Goal: Task Accomplishment & Management: Manage account settings

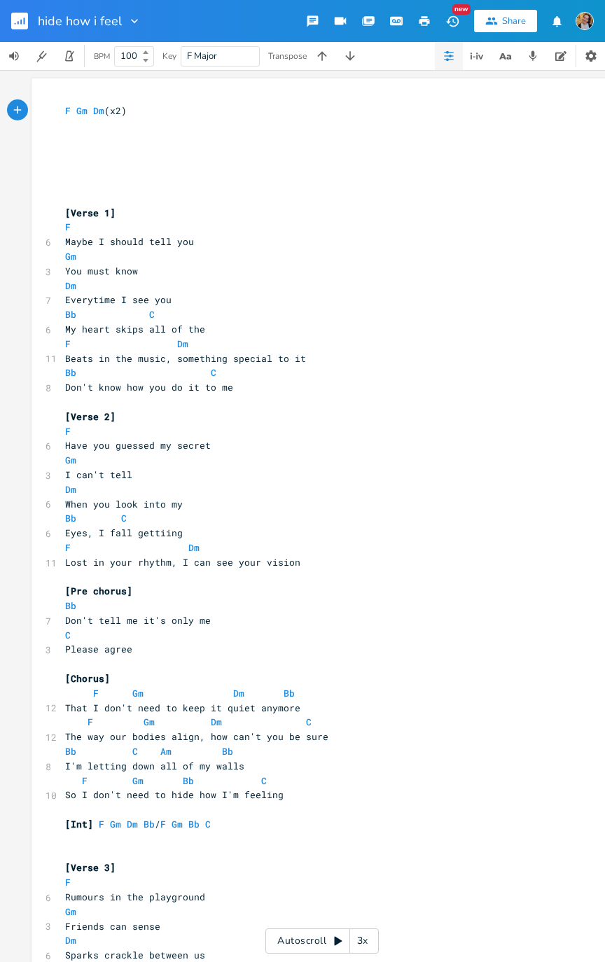
click at [493, 403] on pre "​" at bounding box center [314, 402] width 505 height 15
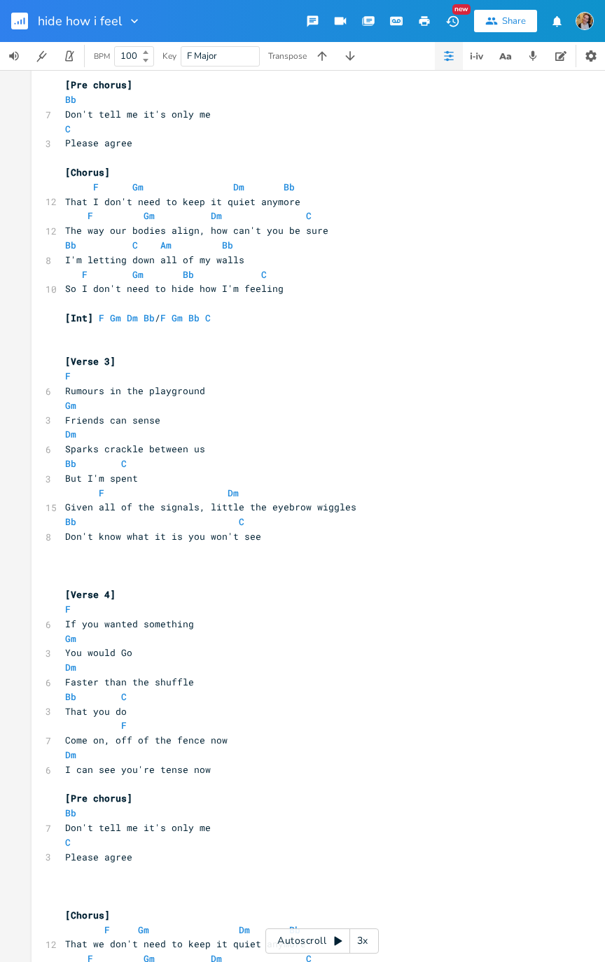
scroll to position [507, 0]
click at [25, 19] on rect "button" at bounding box center [19, 21] width 17 height 17
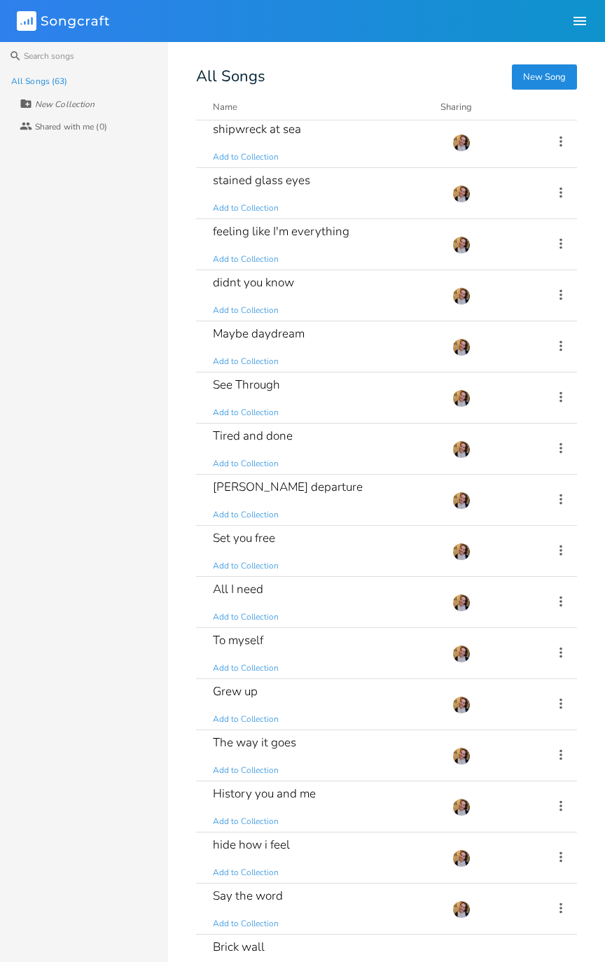
scroll to position [150, 0]
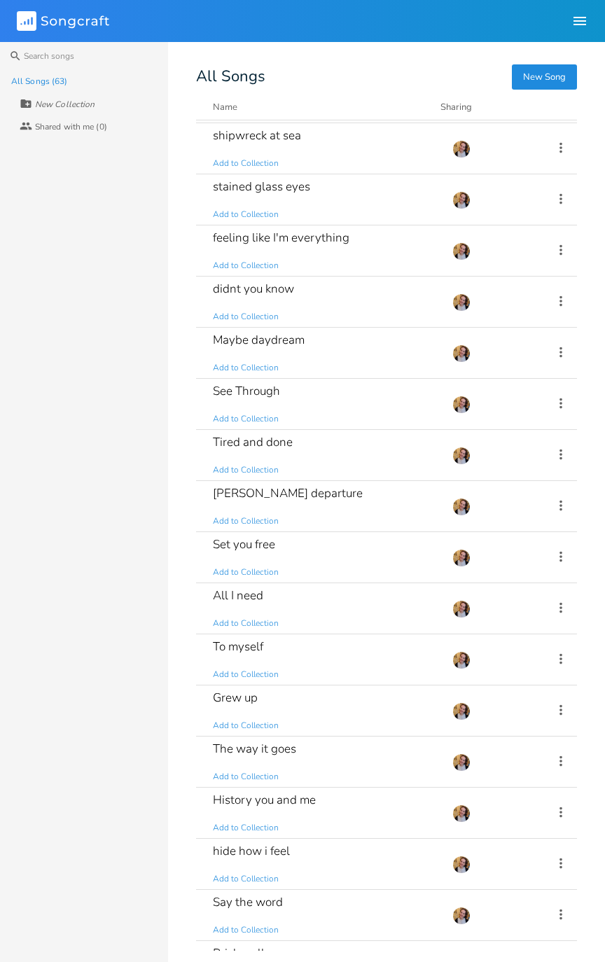
click at [327, 486] on div "hide how i feel Add to Collection" at bounding box center [324, 863] width 223 height 50
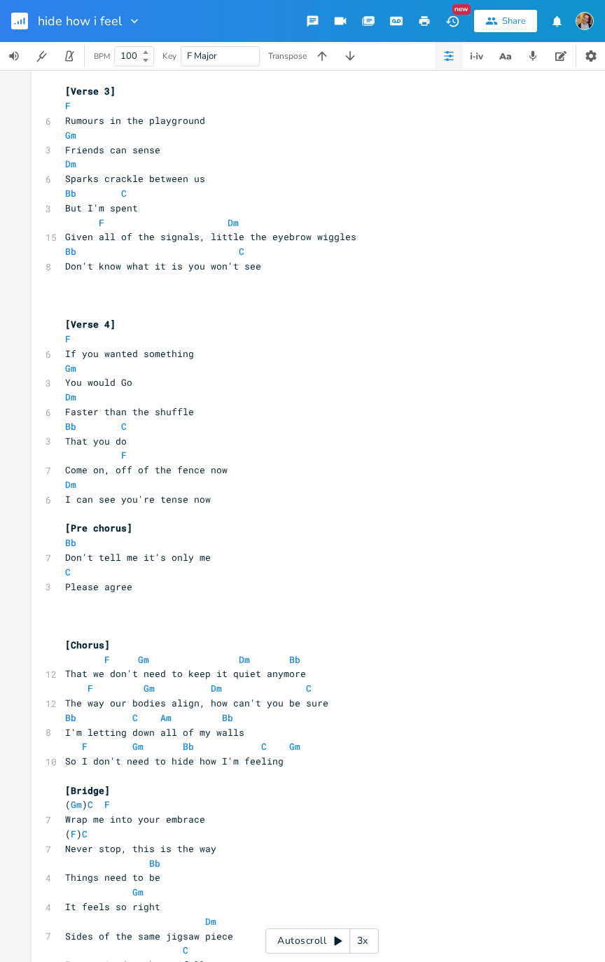
scroll to position [1055, 0]
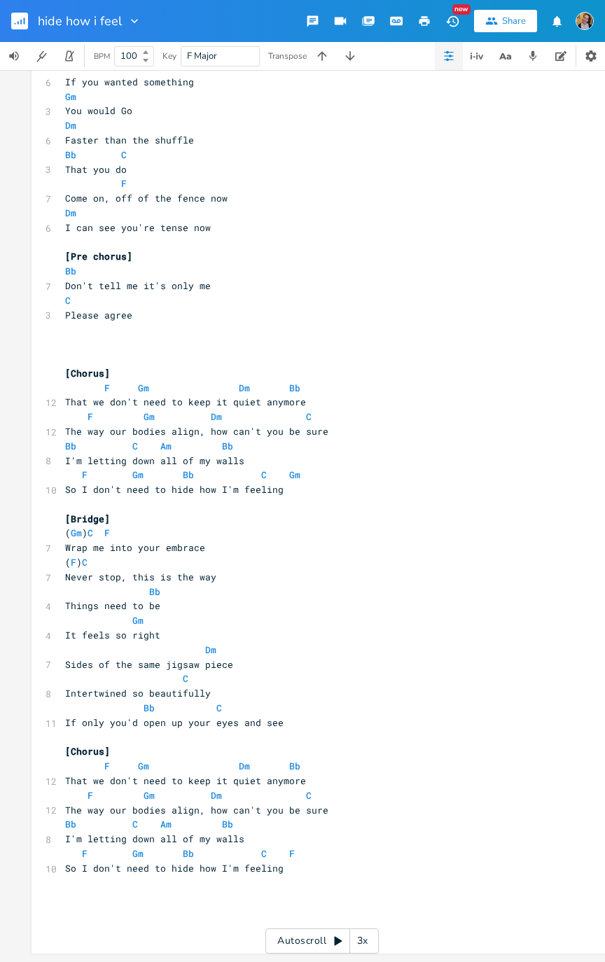
click at [12, 29] on button "button" at bounding box center [25, 21] width 28 height 34
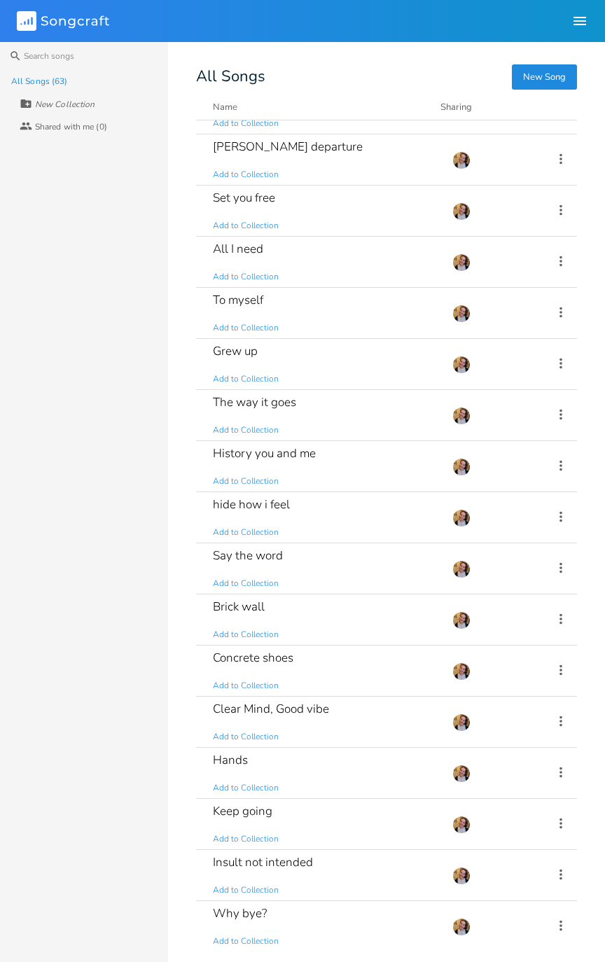
scroll to position [501, 0]
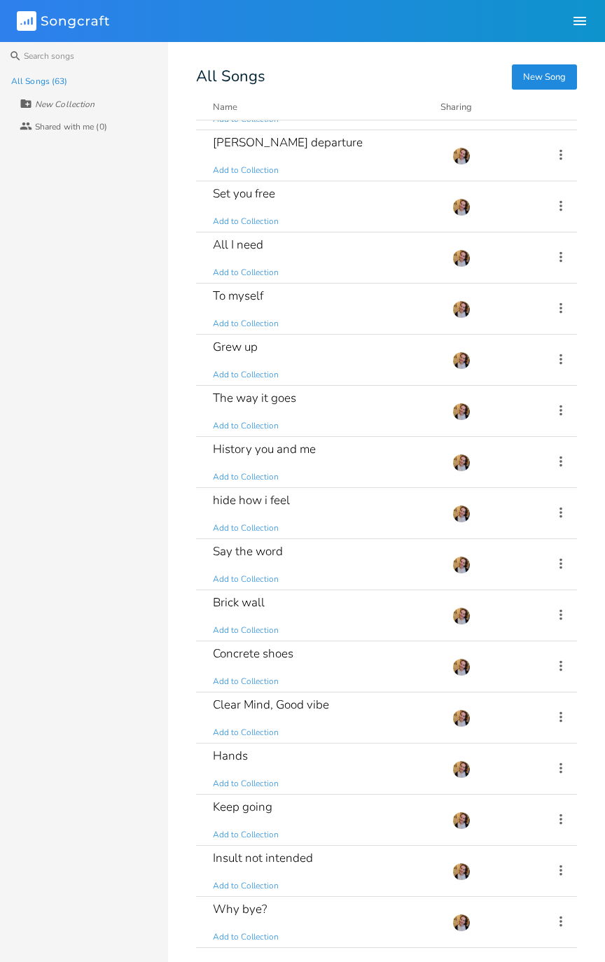
click at [367, 486] on div "Brick wall Add to Collection" at bounding box center [324, 615] width 223 height 50
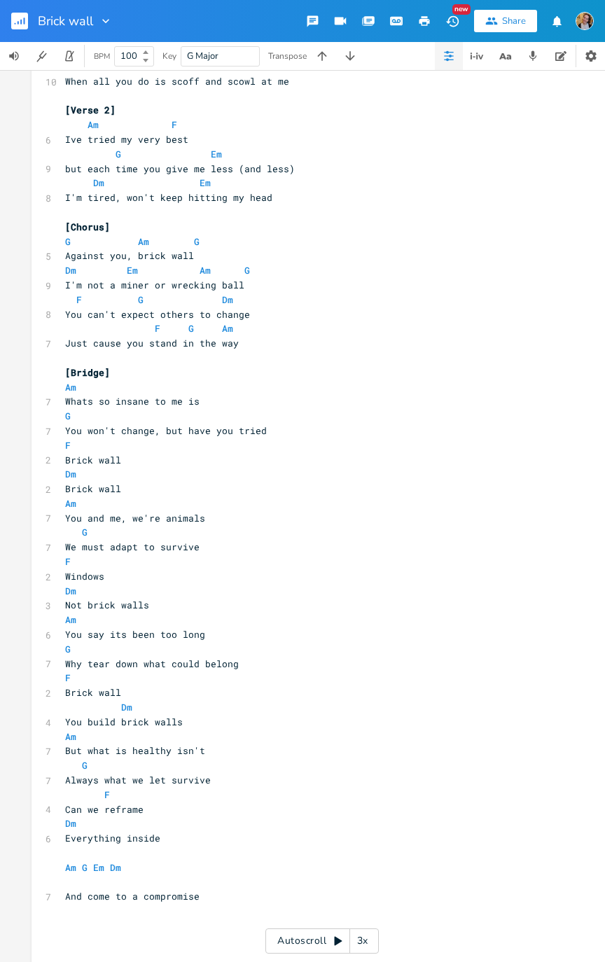
scroll to position [118, 0]
click at [3, 17] on div "Brick wall" at bounding box center [56, 21] width 113 height 42
click at [17, 21] on rect "button" at bounding box center [19, 21] width 17 height 17
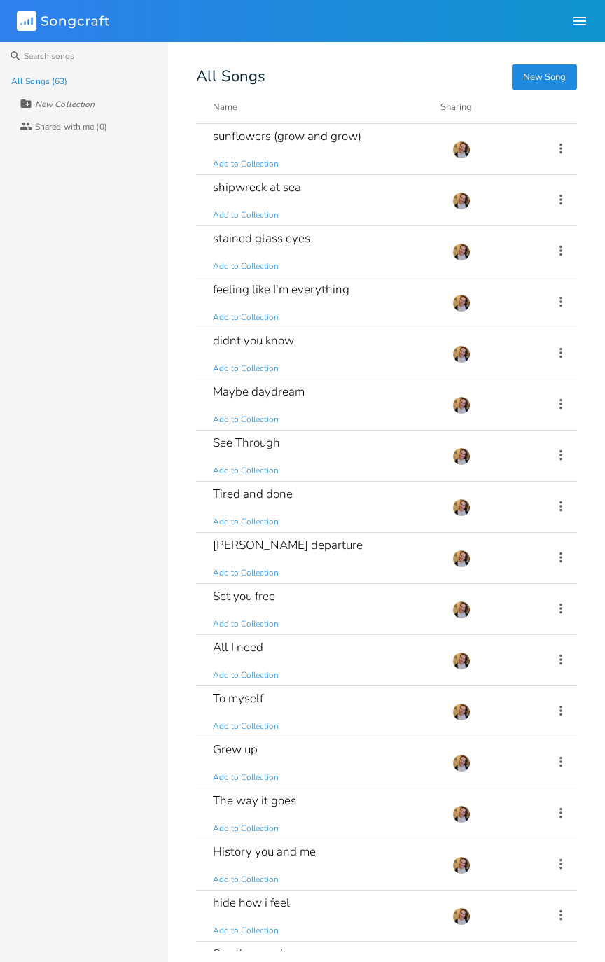
scroll to position [101, 0]
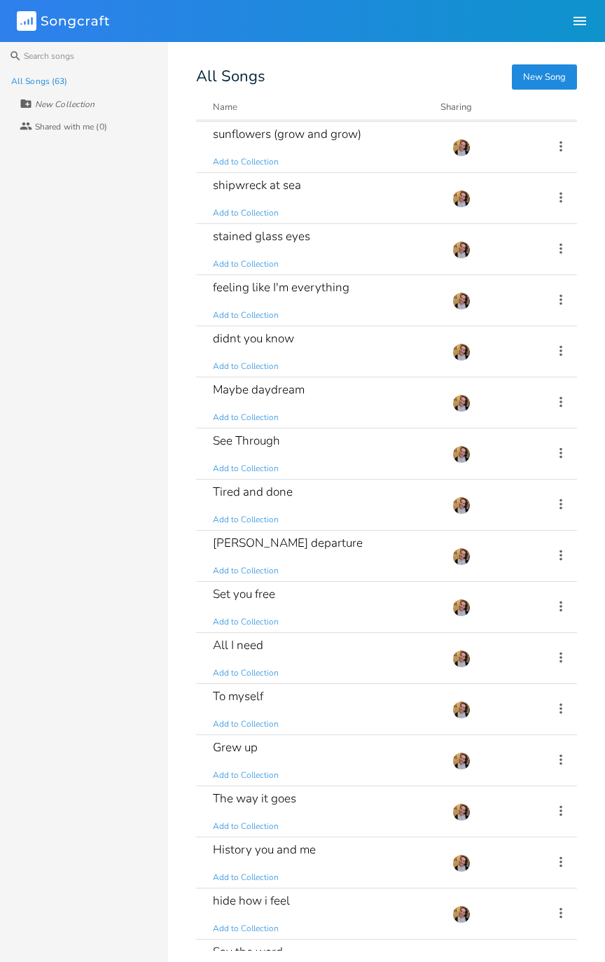
click at [349, 486] on div "Tired and done Add to Collection" at bounding box center [324, 504] width 223 height 50
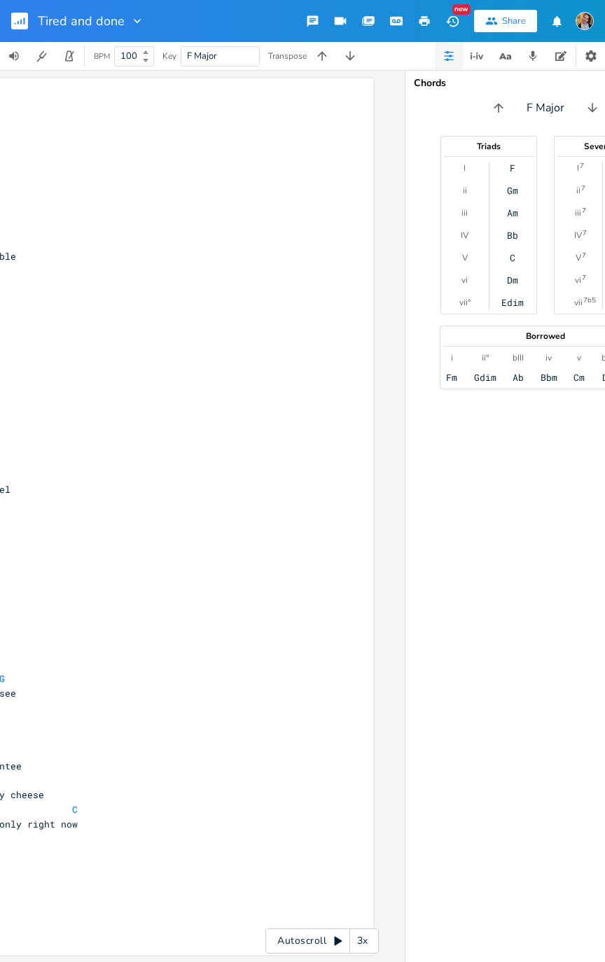
scroll to position [0, 328]
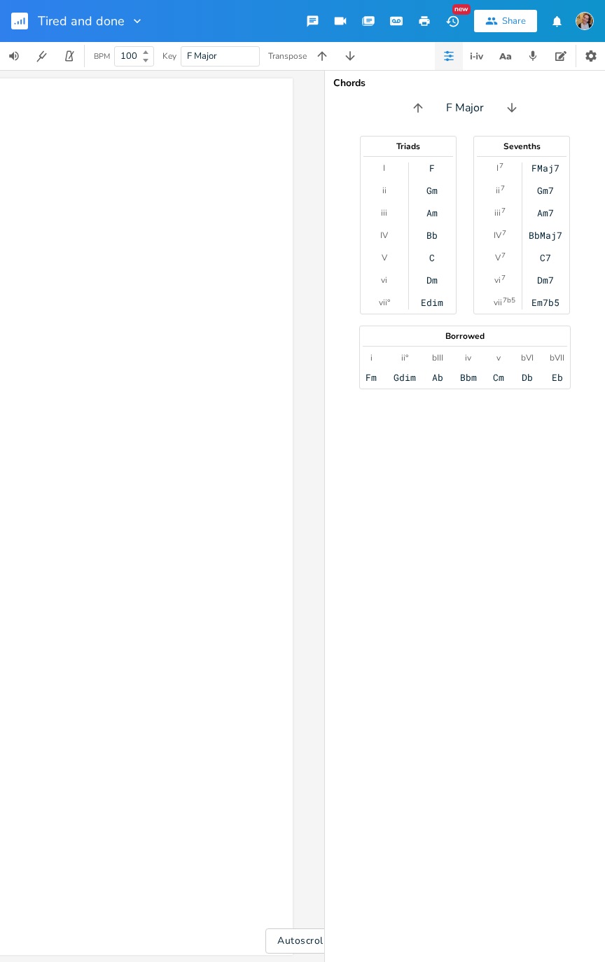
click at [479, 64] on button "button" at bounding box center [477, 56] width 28 height 28
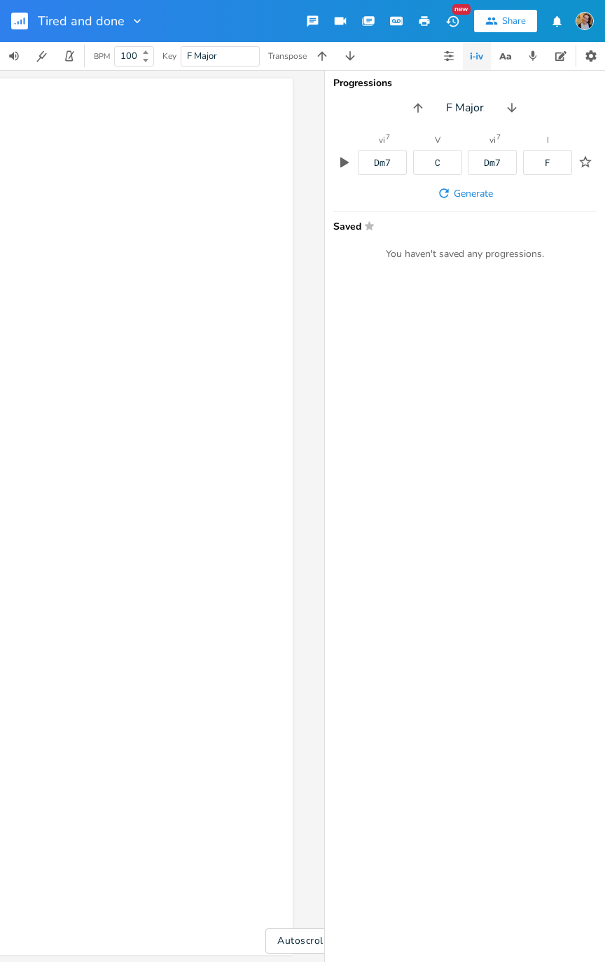
click at [506, 55] on icon "button" at bounding box center [508, 56] width 5 height 5
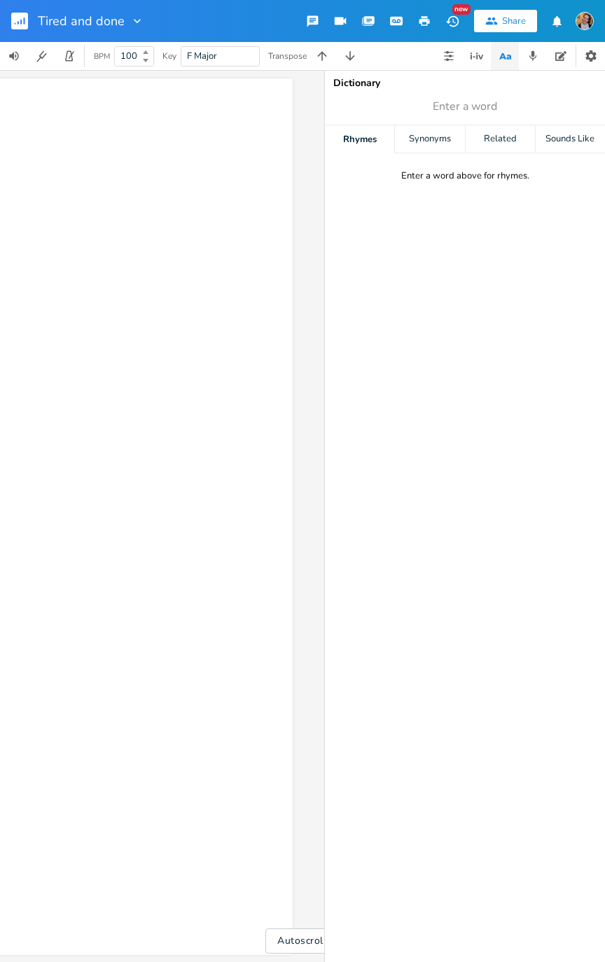
click at [470, 56] on icon "button" at bounding box center [470, 55] width 1 height 6
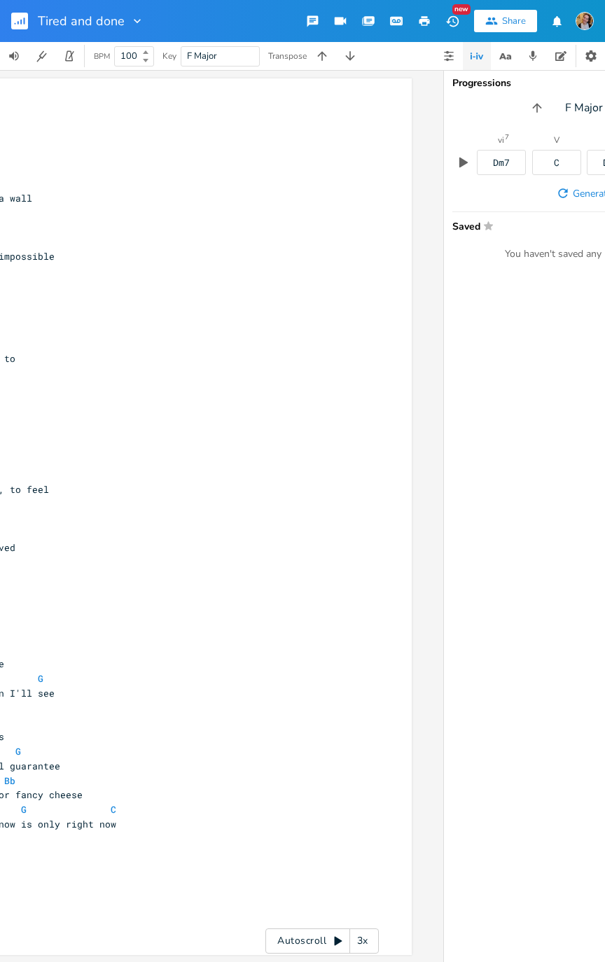
scroll to position [0, 0]
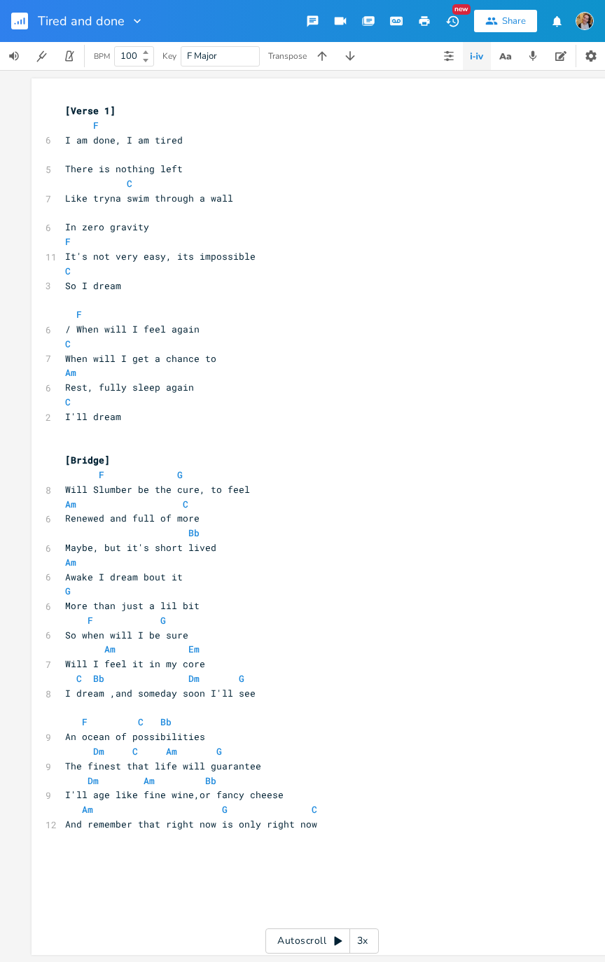
click at [34, 22] on button "button" at bounding box center [25, 21] width 28 height 34
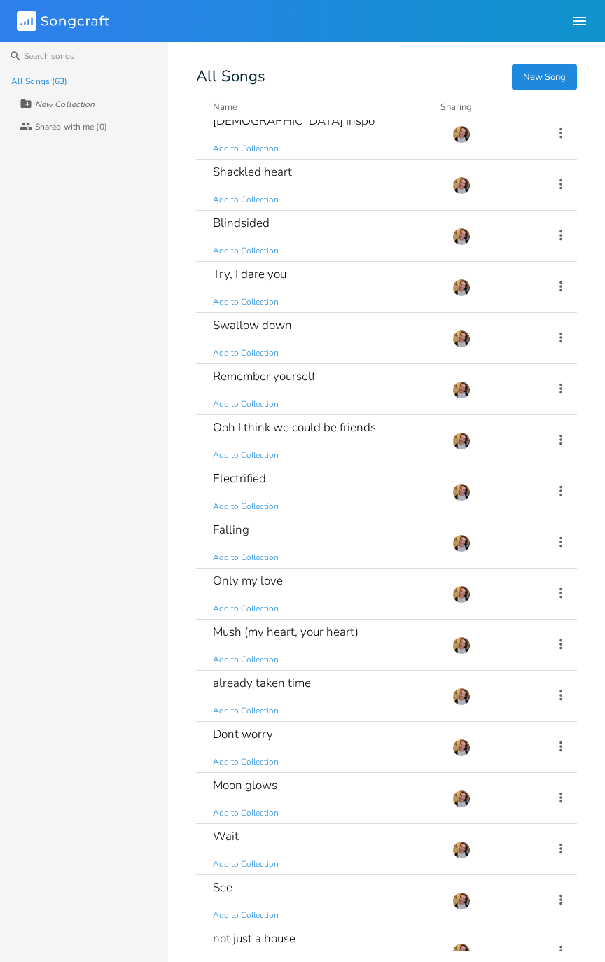
scroll to position [1386, 0]
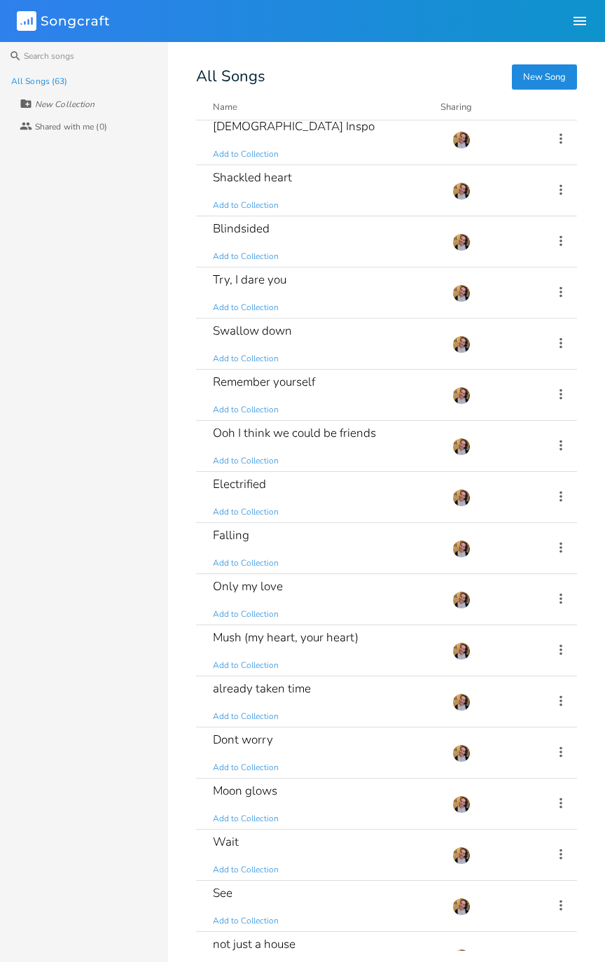
click at [291, 486] on div "Electrified Add to Collection" at bounding box center [324, 497] width 223 height 50
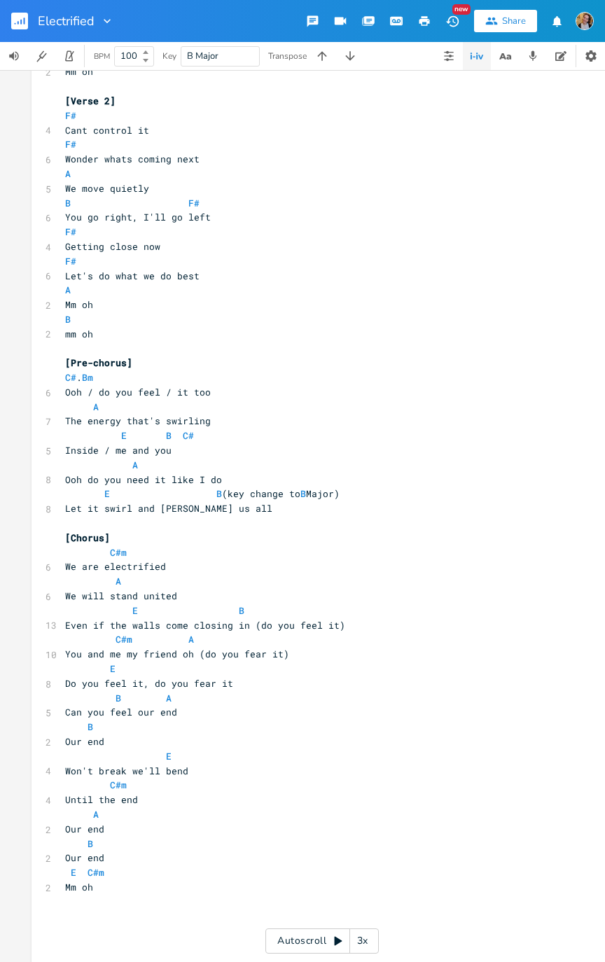
scroll to position [328, 0]
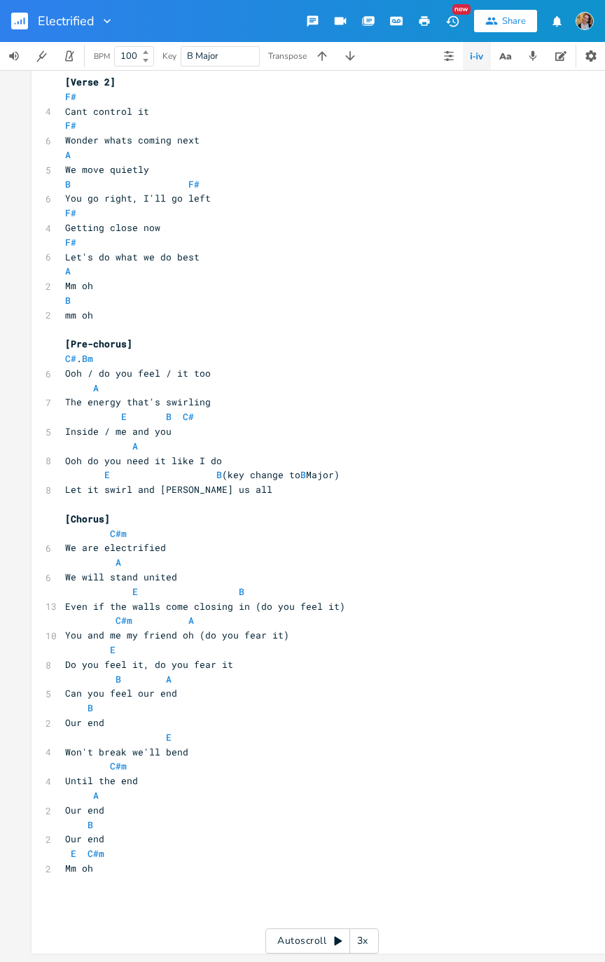
click at [24, 24] on icon "button" at bounding box center [24, 20] width 1 height 7
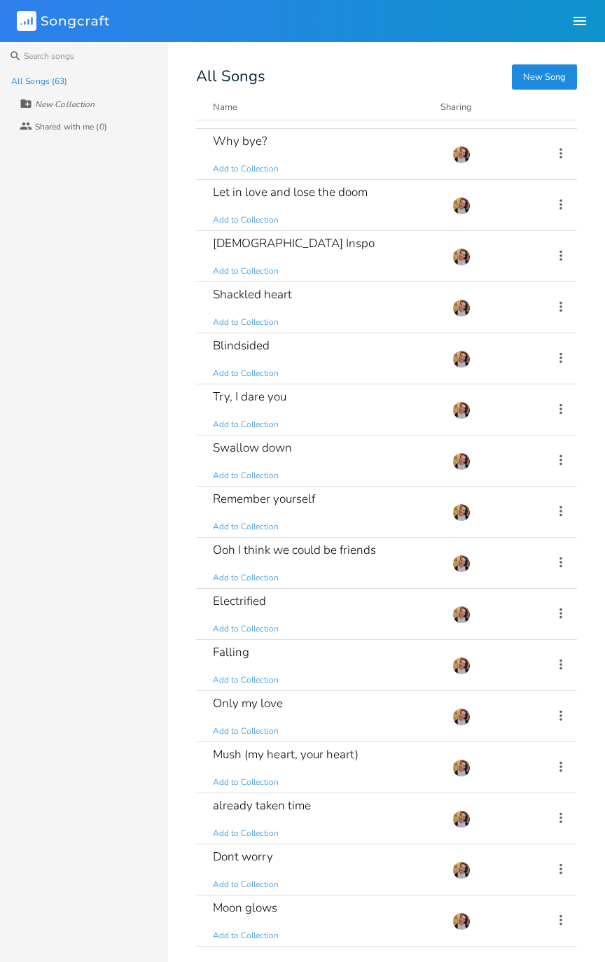
scroll to position [1280, 0]
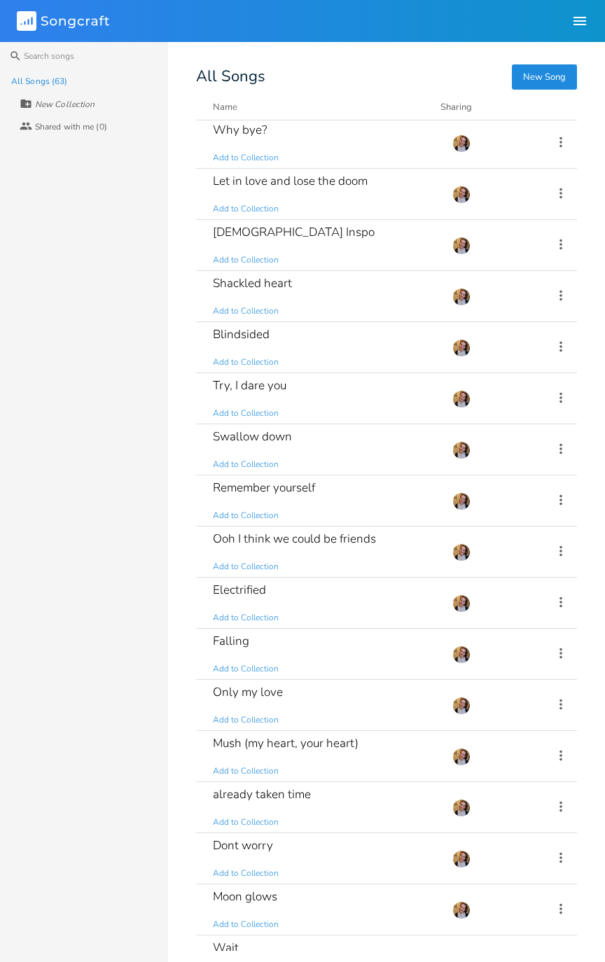
click at [351, 486] on div "Ooh I think we could be friends Add to Collection" at bounding box center [324, 551] width 223 height 50
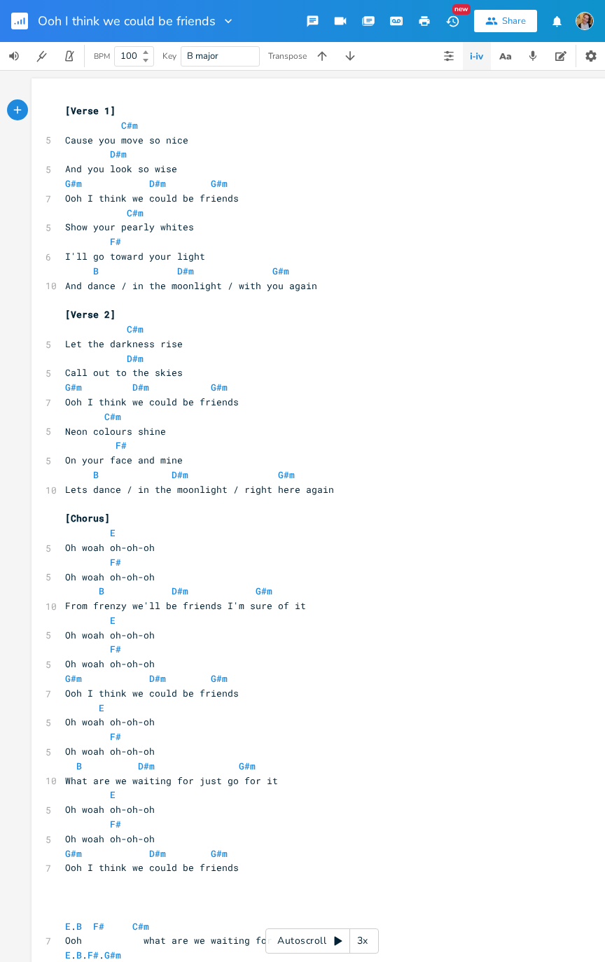
click at [25, 24] on rect "button" at bounding box center [19, 21] width 17 height 17
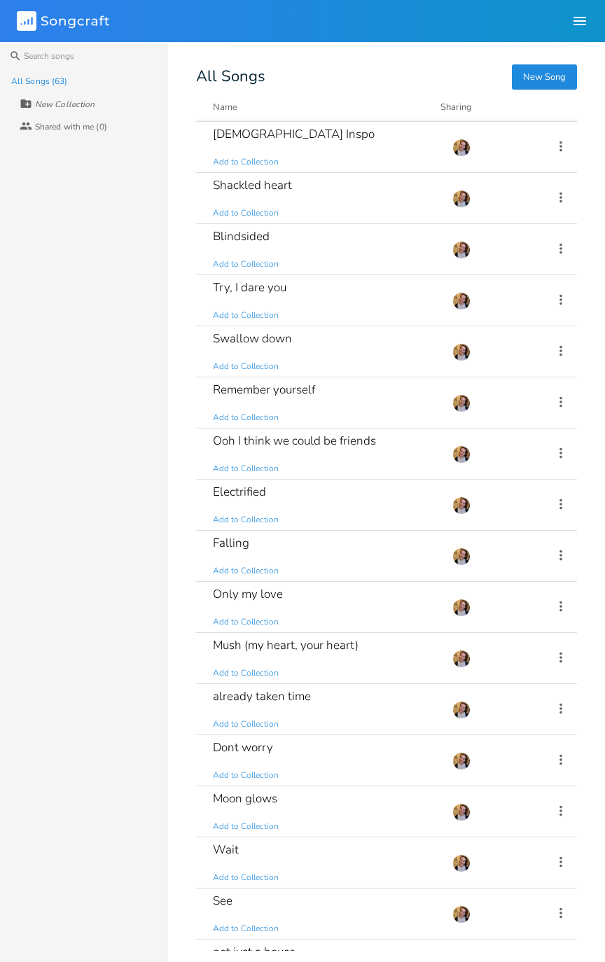
scroll to position [1383, 0]
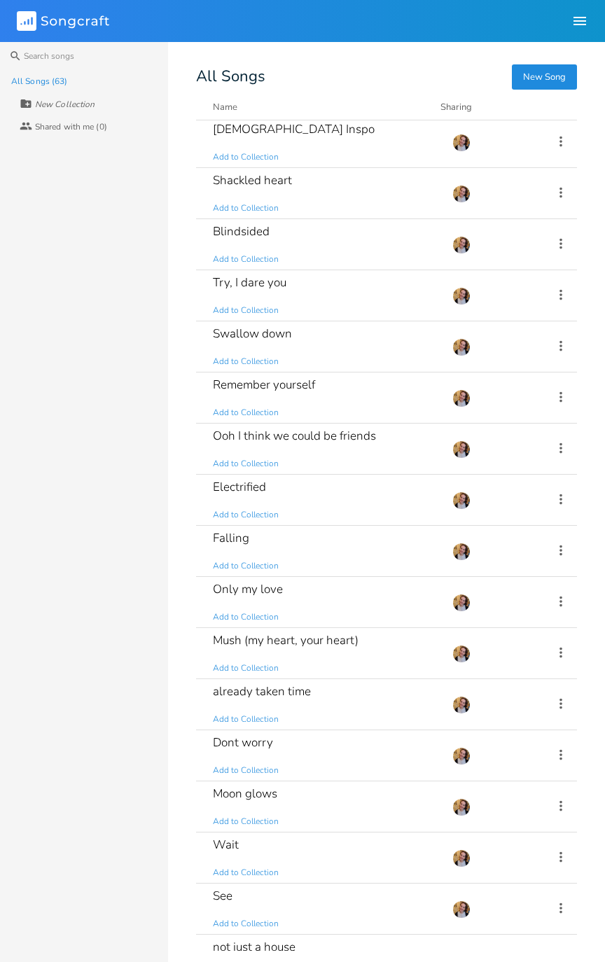
click at [372, 486] on div "Mush (my heart, your heart) Add to Collection" at bounding box center [324, 653] width 223 height 50
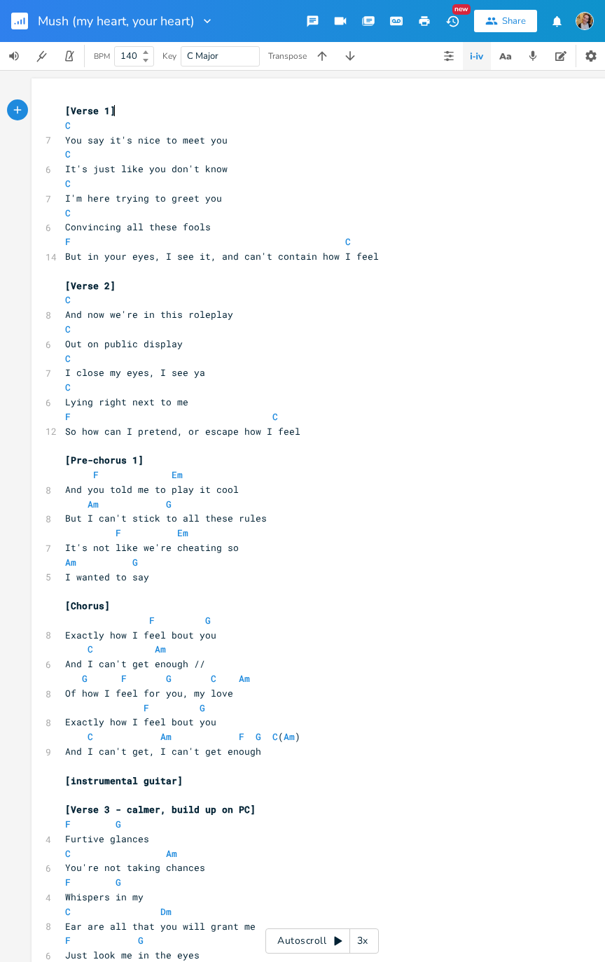
click at [22, 34] on button "button" at bounding box center [25, 21] width 28 height 34
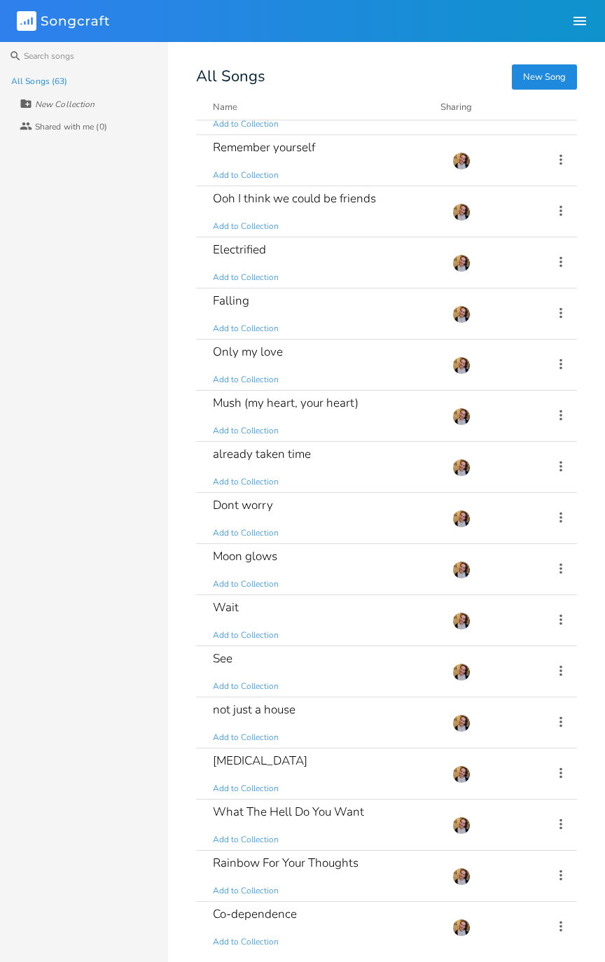
scroll to position [1621, 0]
click at [352, 486] on div "Moon glows Add to Collection" at bounding box center [324, 568] width 223 height 50
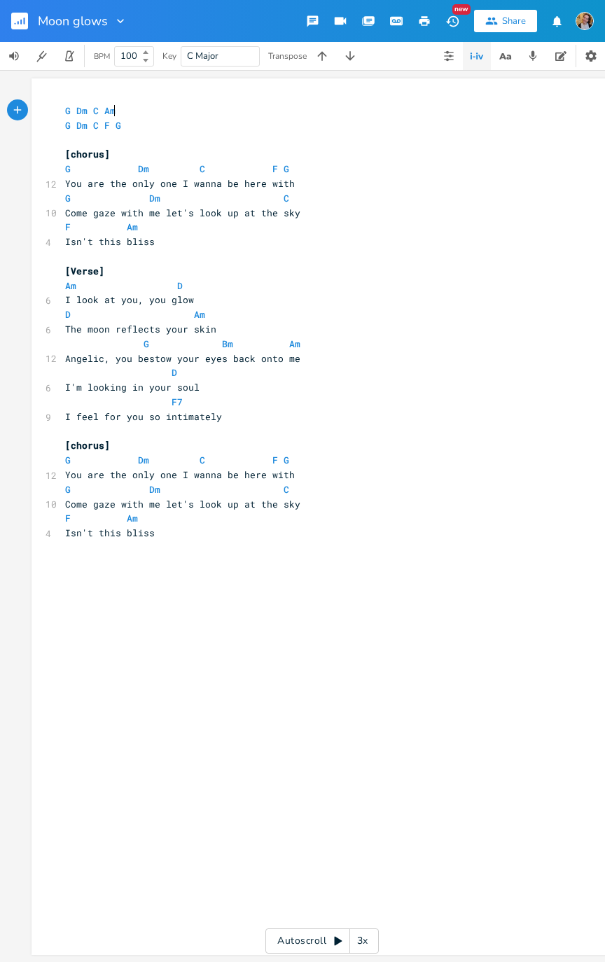
click at [15, 6] on button "button" at bounding box center [25, 21] width 28 height 34
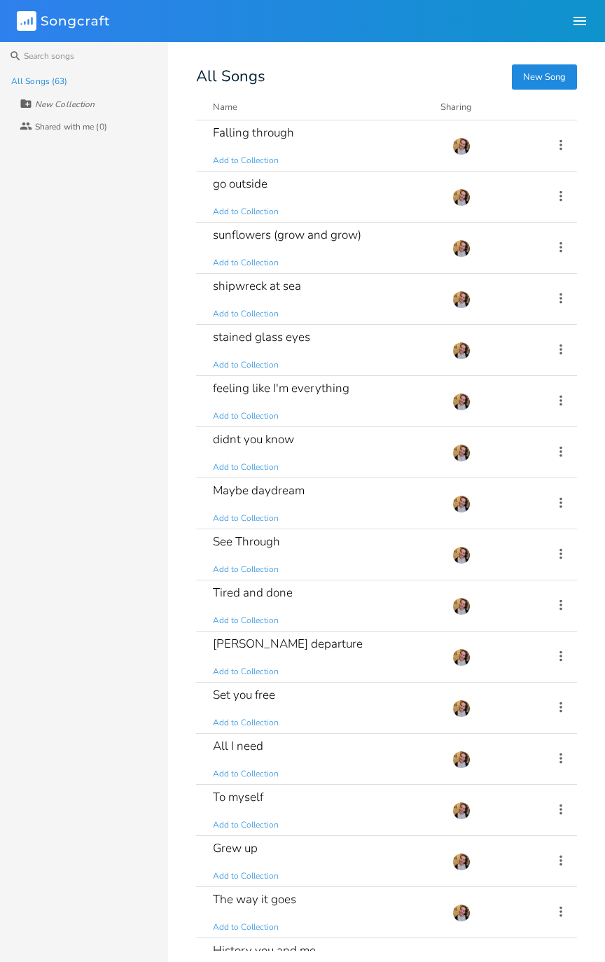
click at [388, 252] on div "sunflowers (grow and grow) Add to Collection" at bounding box center [324, 248] width 223 height 50
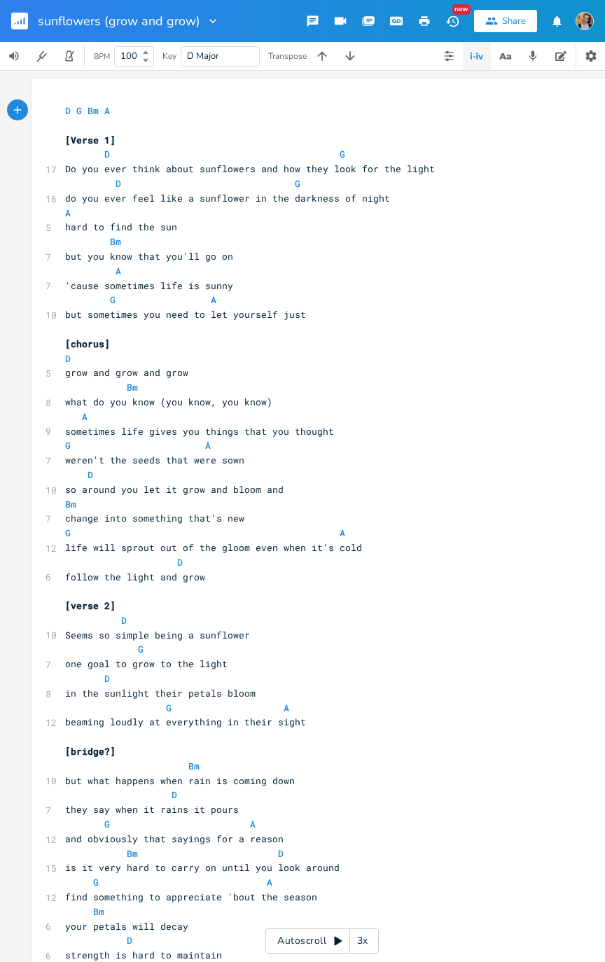
click at [16, 13] on rect "button" at bounding box center [19, 21] width 17 height 17
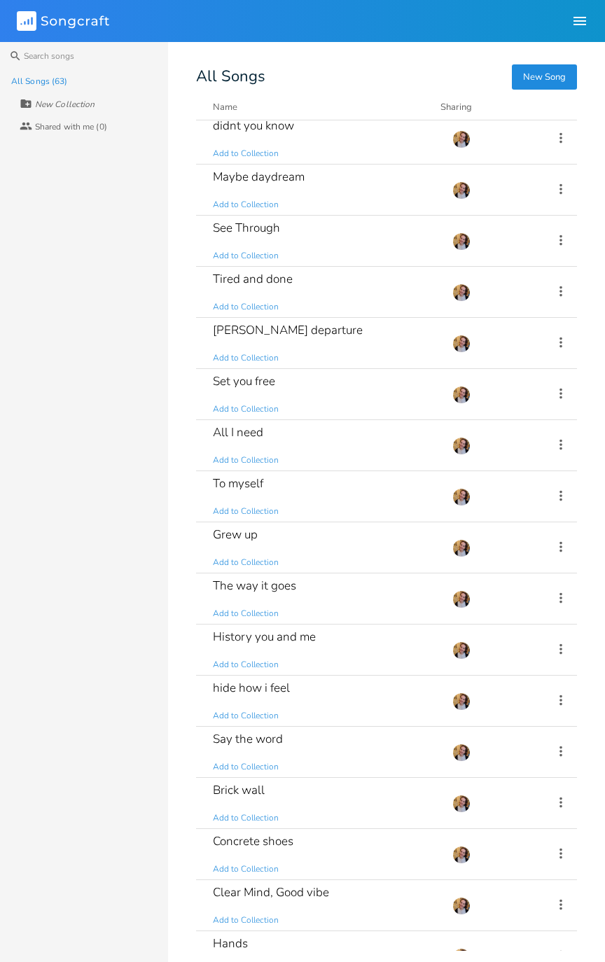
scroll to position [315, 0]
click at [394, 336] on div "[PERSON_NAME] departure Add to Collection" at bounding box center [324, 341] width 223 height 50
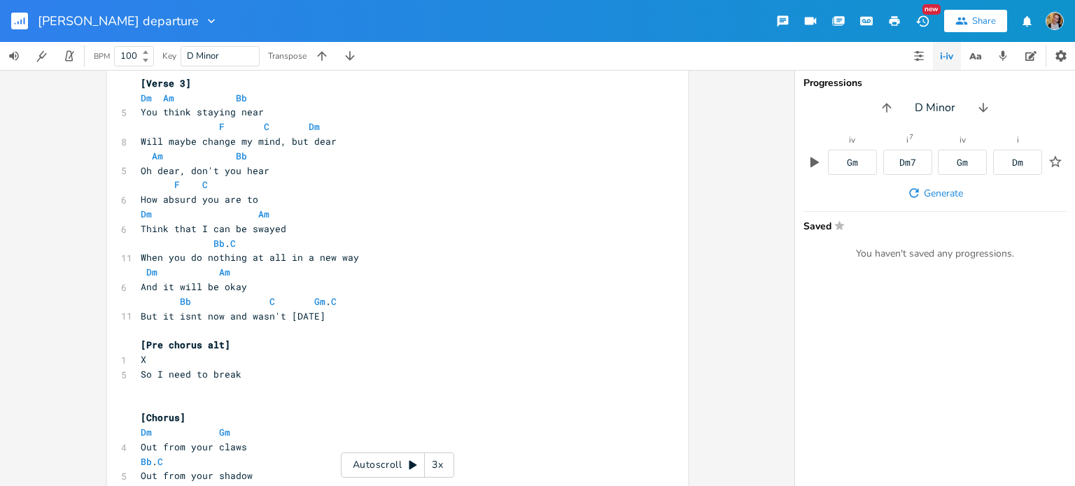
scroll to position [886, 0]
